Goal: Information Seeking & Learning: Check status

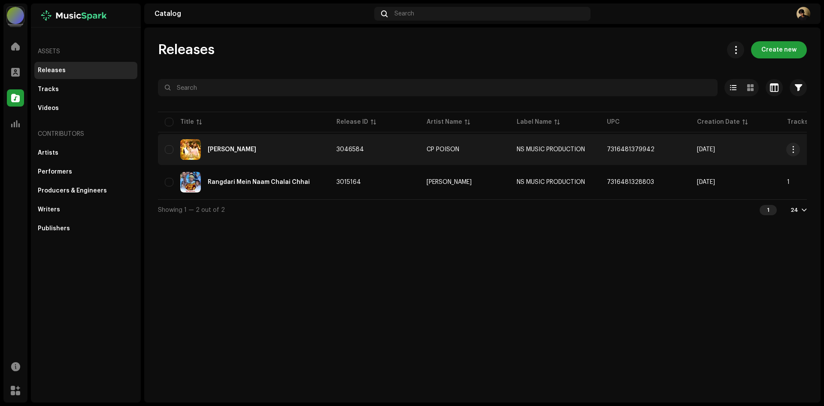
click at [241, 147] on div "[PERSON_NAME]" at bounding box center [232, 149] width 49 height 6
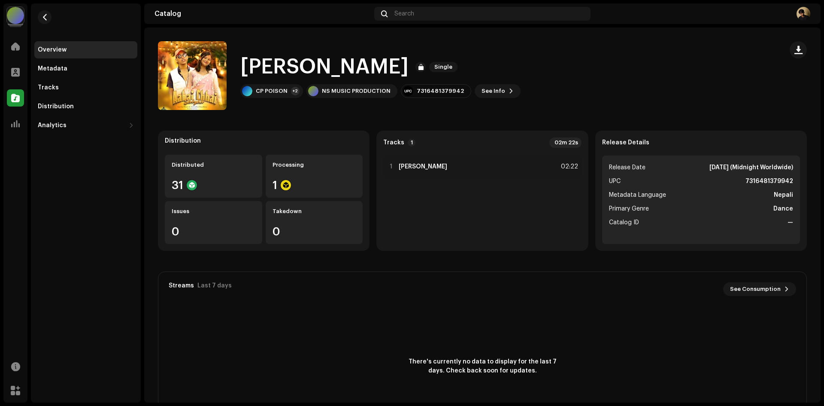
drag, startPoint x: 690, startPoint y: 164, endPoint x: 788, endPoint y: 162, distance: 97.9
click at [788, 162] on li "Release Date [DATE] (Midnight Worldwide)" at bounding box center [701, 167] width 184 height 10
click at [695, 190] on li "Metadata Language Nepali" at bounding box center [701, 195] width 184 height 10
drag, startPoint x: 768, startPoint y: 206, endPoint x: 811, endPoint y: 206, distance: 42.5
click at [811, 206] on div "Distribution Distributed 31 Processing 1 Issues 0 Takedown 0 Tracks 1 02m 22s 1…" at bounding box center [482, 287] width 677 height 313
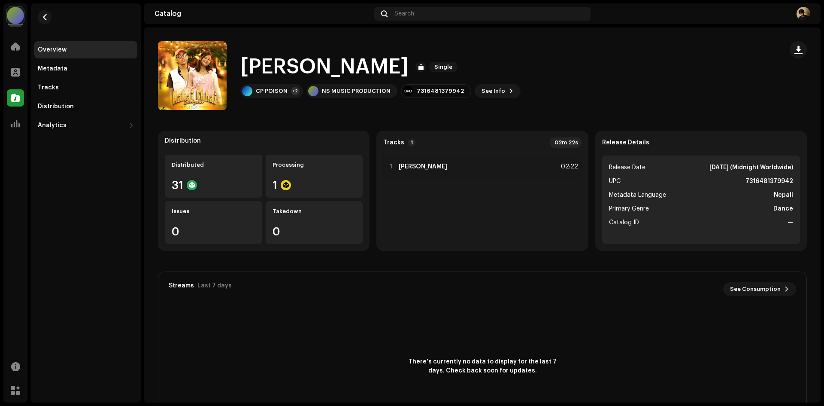
click at [766, 194] on li "Metadata Language Nepali" at bounding box center [701, 195] width 184 height 10
drag, startPoint x: 768, startPoint y: 193, endPoint x: 808, endPoint y: 193, distance: 40.4
click at [808, 193] on div "Distribution Distributed 31 Processing 1 Issues 0 Takedown 0 Tracks 1 02m 22s 1…" at bounding box center [482, 287] width 677 height 313
click at [778, 205] on strong "Dance" at bounding box center [784, 208] width 20 height 10
drag, startPoint x: 770, startPoint y: 208, endPoint x: 813, endPoint y: 200, distance: 43.6
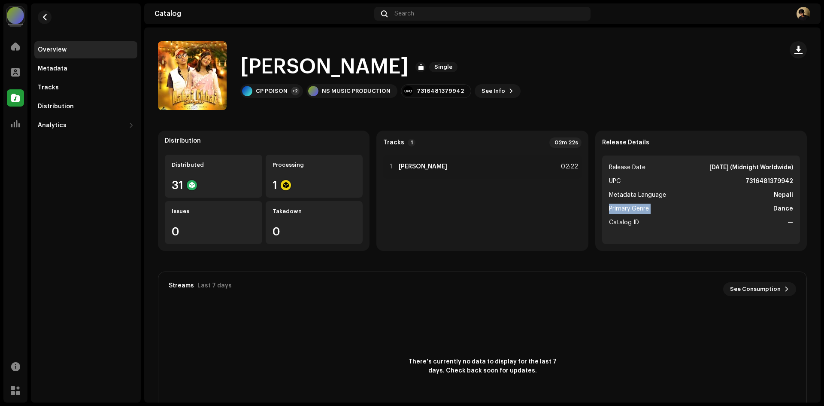
click at [813, 200] on div "Distribution Distributed 31 Processing 1 Issues 0 Takedown 0 Tracks 1 02m 22s 1…" at bounding box center [482, 287] width 677 height 313
click at [711, 203] on ul "Release Date [DATE] (Midnight Worldwide) UPC 7316481379942 Metadata Language Ne…" at bounding box center [701, 199] width 198 height 88
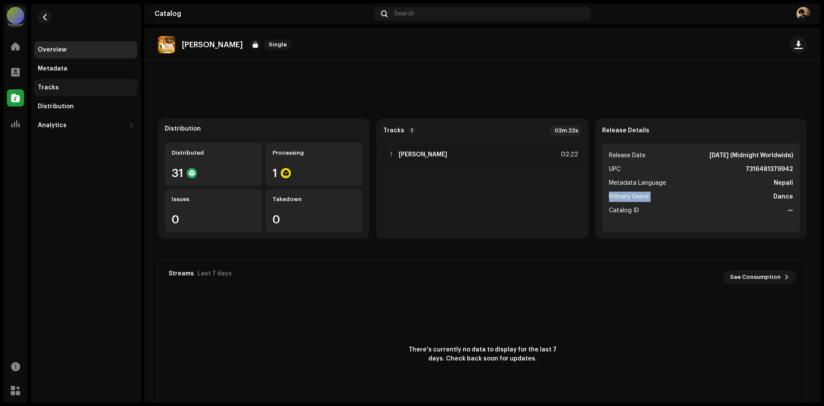
scroll to position [12, 0]
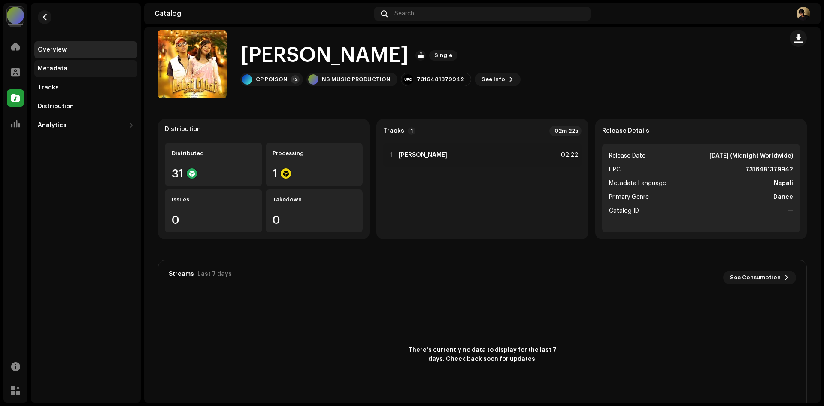
click at [50, 72] on div "Metadata" at bounding box center [53, 68] width 30 height 7
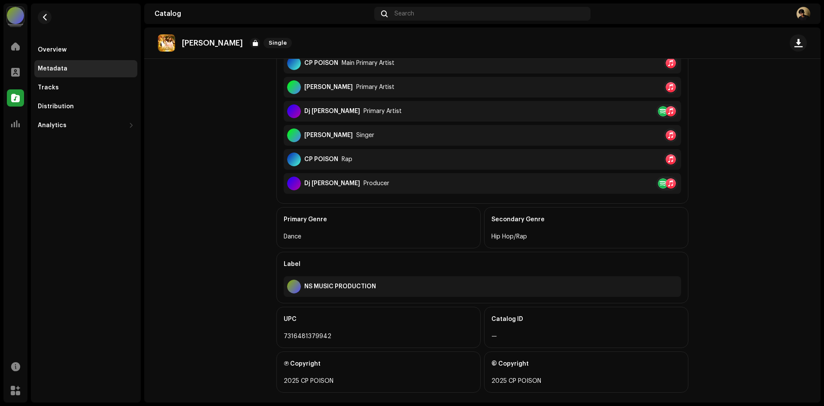
scroll to position [271, 0]
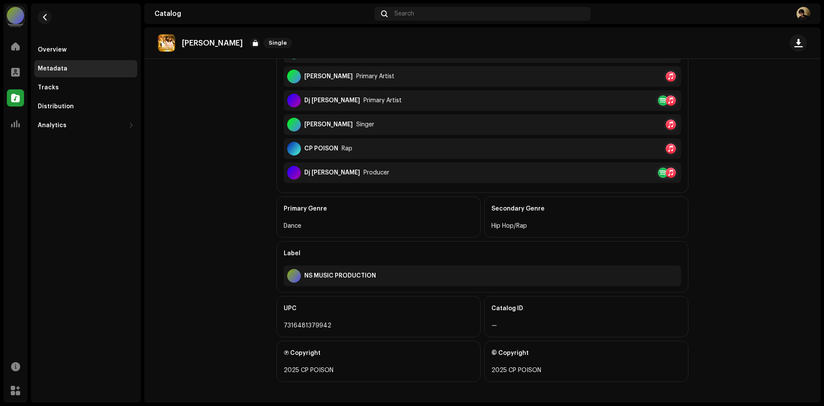
click at [13, 107] on div "Catalog" at bounding box center [15, 98] width 24 height 24
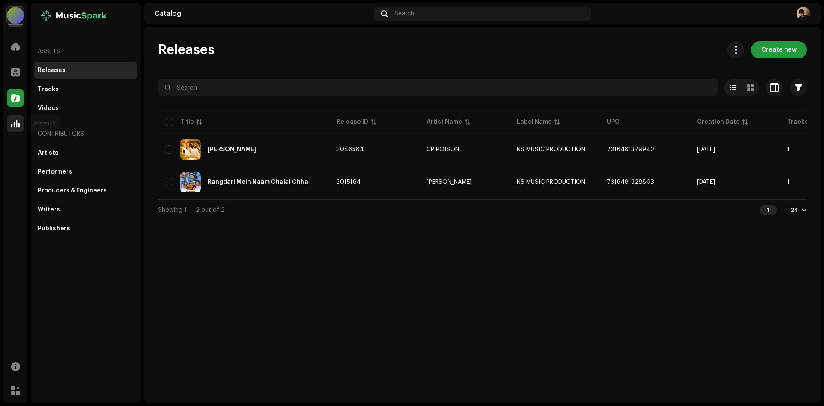
click at [13, 124] on span at bounding box center [15, 123] width 9 height 7
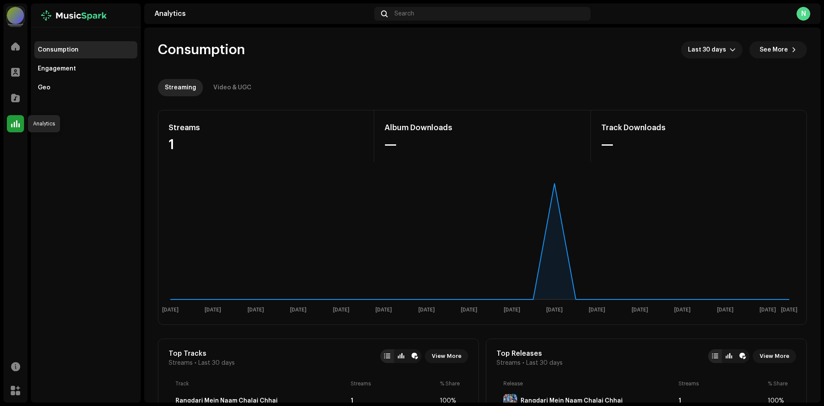
click at [15, 122] on span at bounding box center [15, 123] width 9 height 7
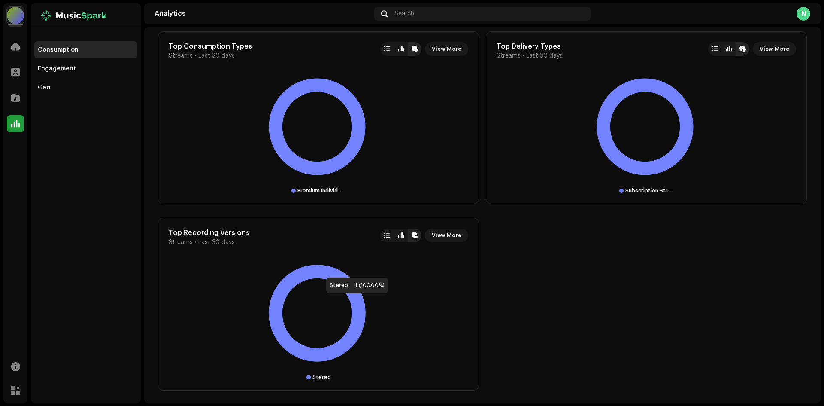
scroll to position [1054, 0]
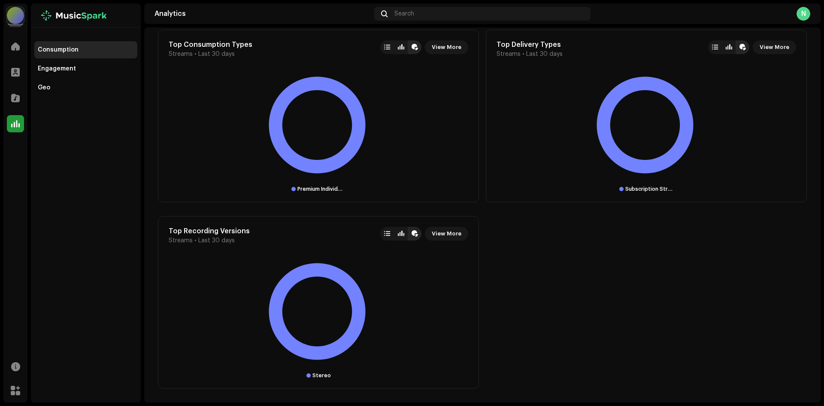
click at [16, 15] on div at bounding box center [15, 15] width 17 height 17
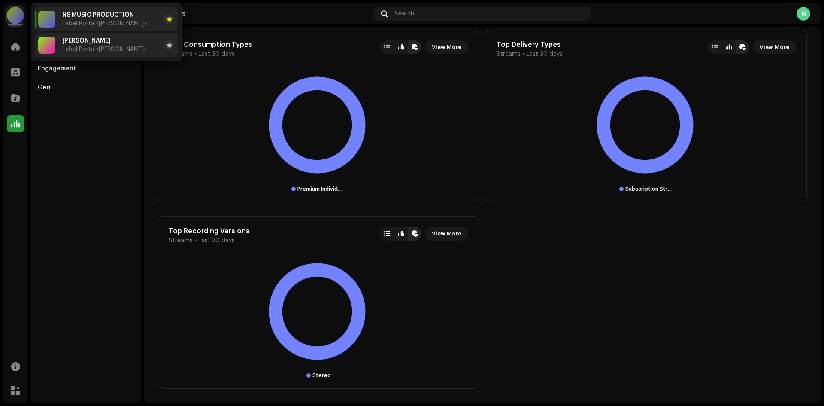
click at [63, 43] on span "[PERSON_NAME]" at bounding box center [86, 40] width 49 height 7
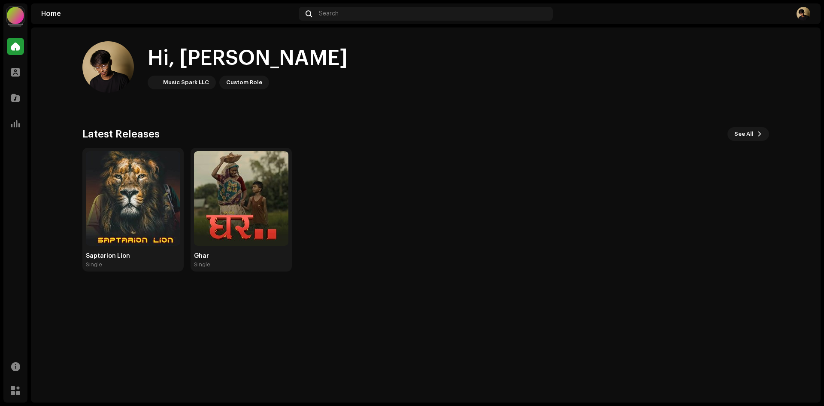
click at [6, 124] on div "Analytics" at bounding box center [15, 124] width 24 height 24
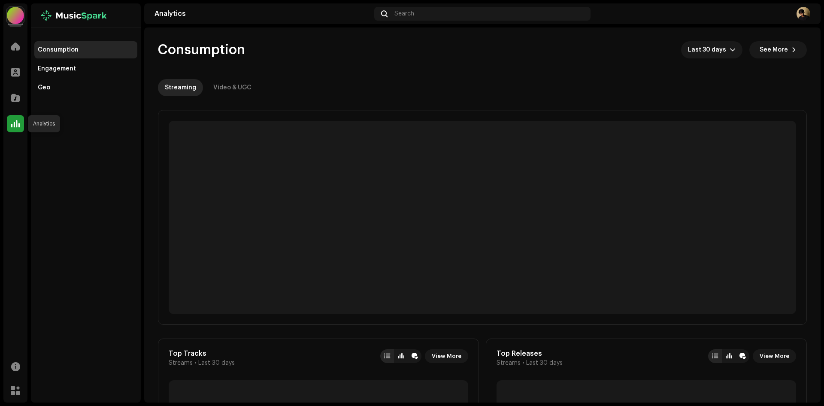
click at [9, 124] on div at bounding box center [15, 123] width 17 height 17
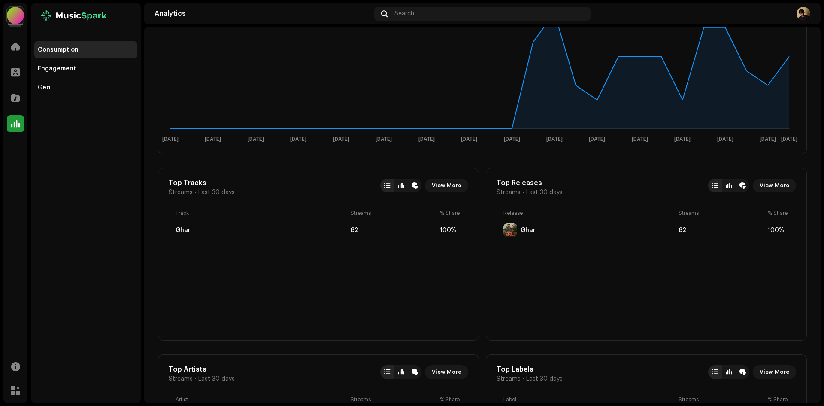
scroll to position [86, 0]
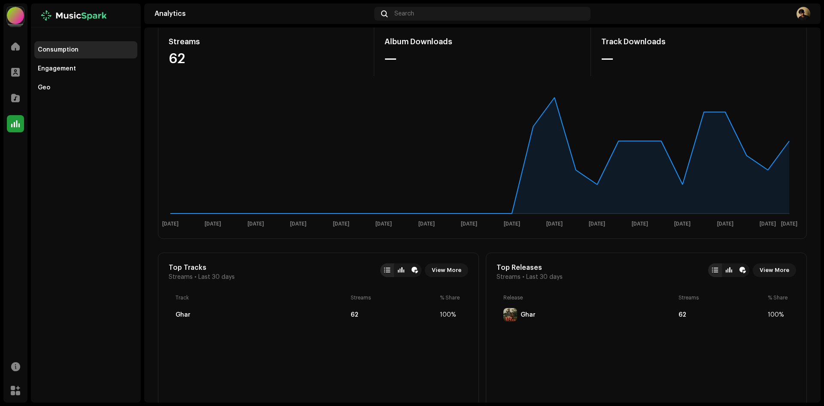
click at [64, 16] on div at bounding box center [86, 15] width 110 height 24
